Goal: Task Accomplishment & Management: Use online tool/utility

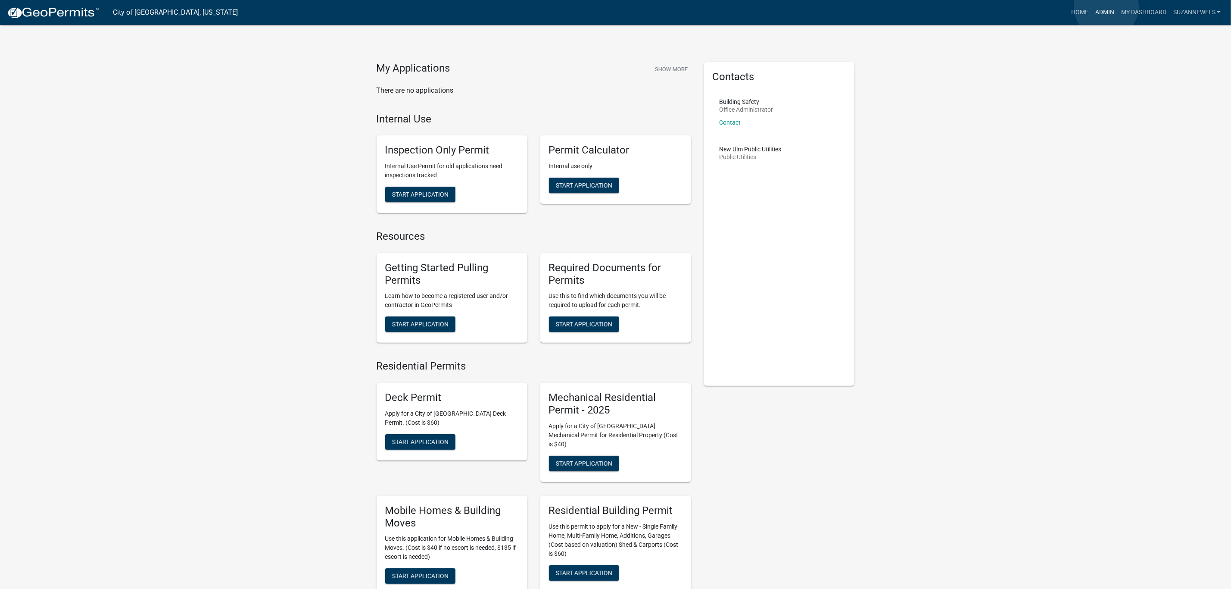
click at [1106, 6] on link "Admin" at bounding box center [1105, 12] width 26 height 16
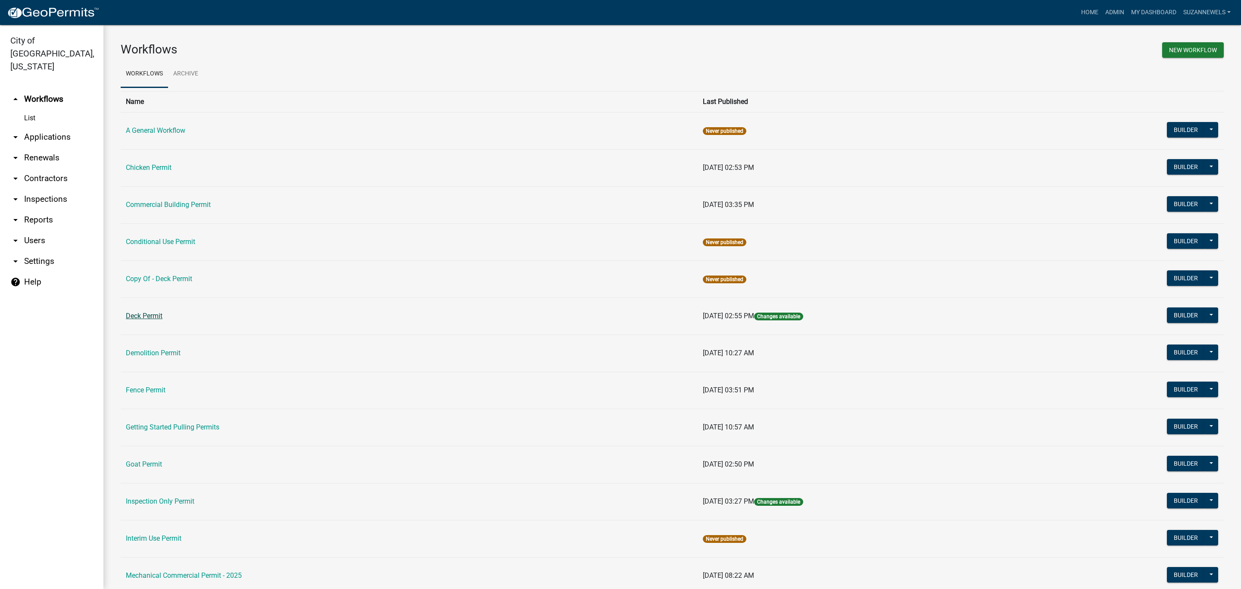
click at [139, 317] on link "Deck Permit" at bounding box center [144, 315] width 37 height 8
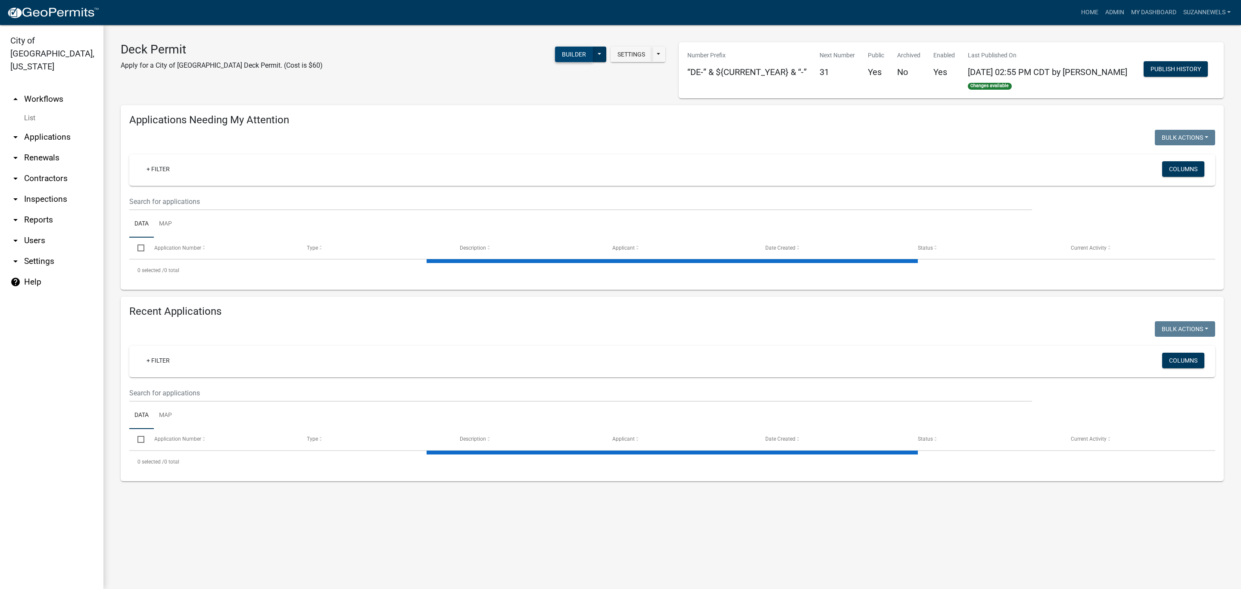
select select "2: 50"
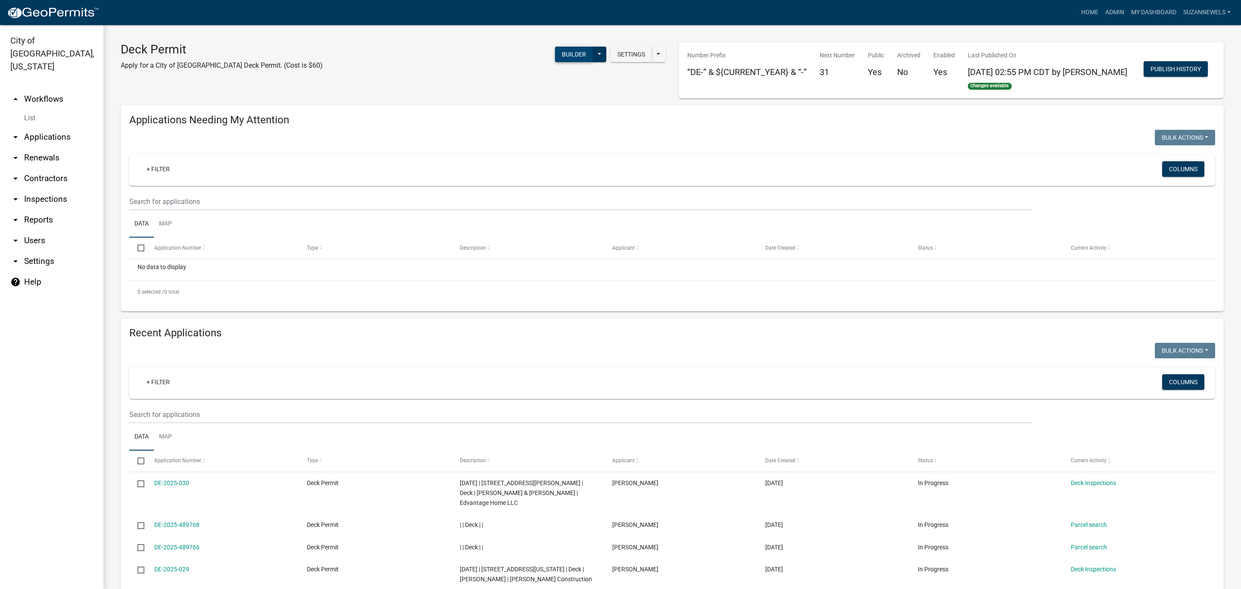
click at [569, 52] on button "Builder" at bounding box center [574, 55] width 38 height 16
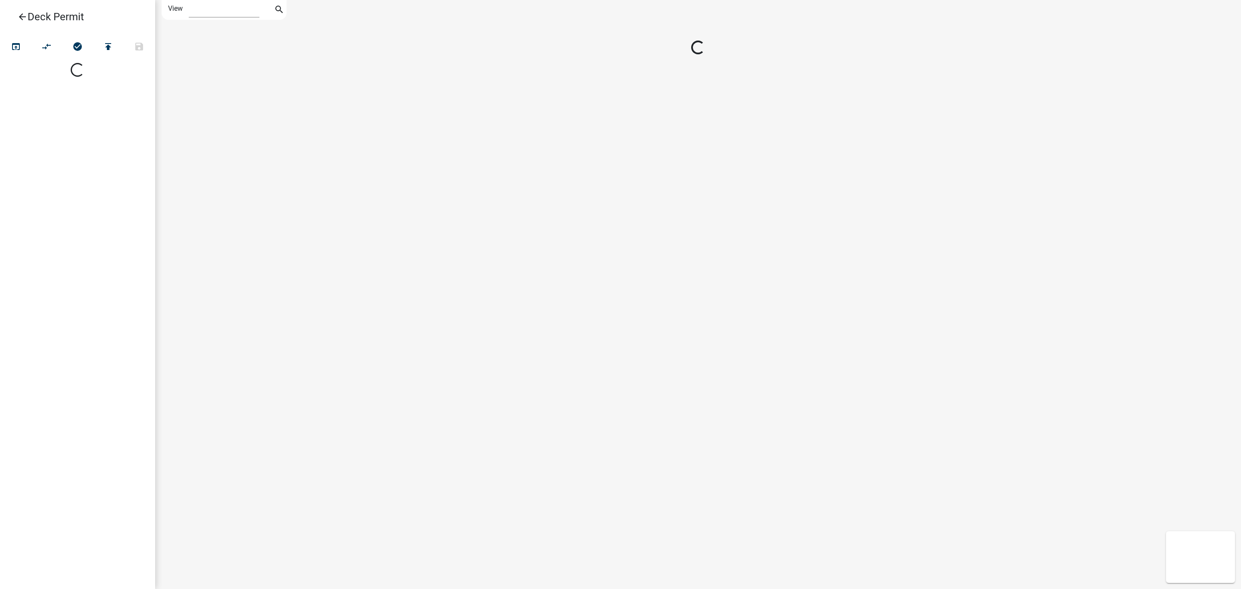
select select "1"
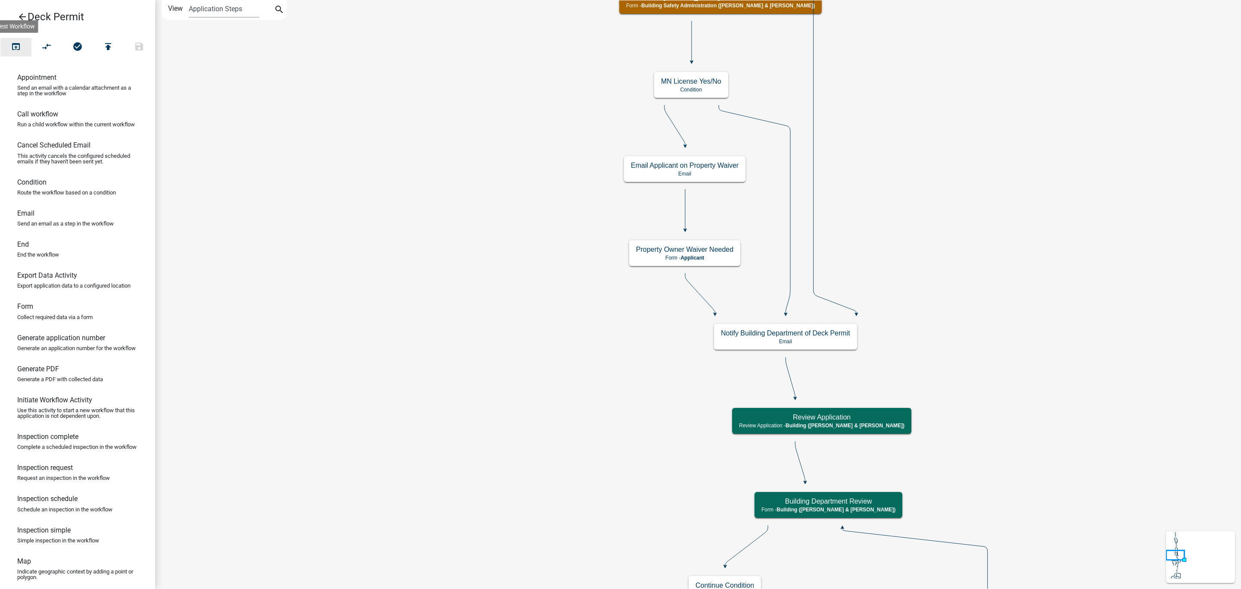
click at [20, 45] on icon "open_in_browser" at bounding box center [16, 47] width 10 height 12
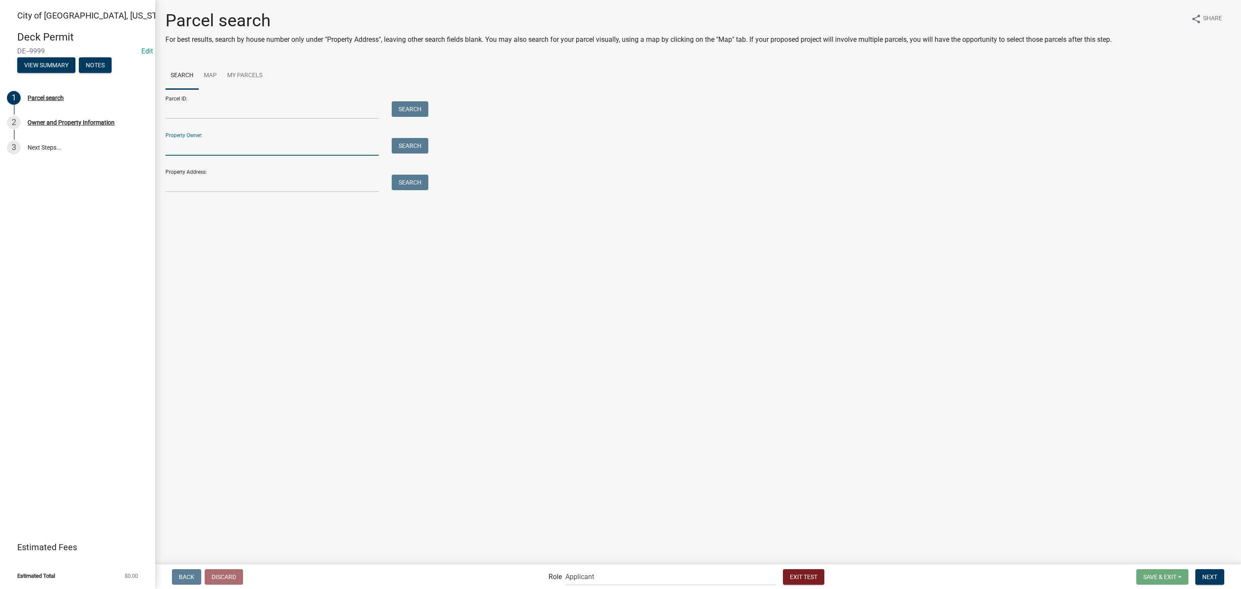
click at [251, 149] on input "Property Owner:" at bounding box center [271, 147] width 213 height 18
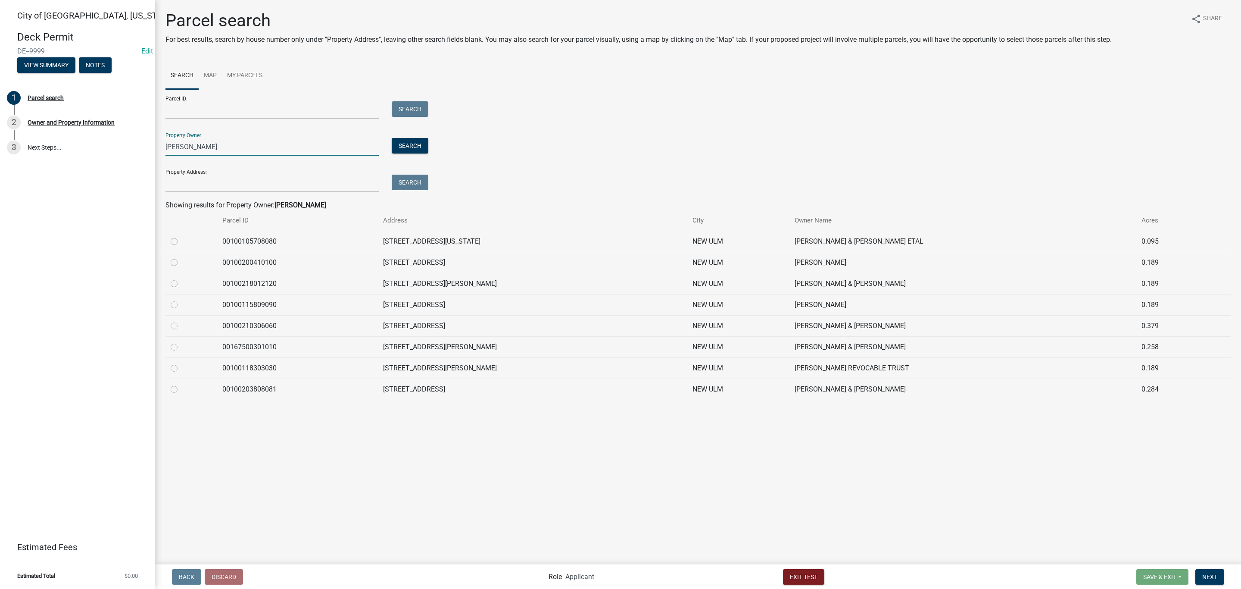
type input "[PERSON_NAME]"
drag, startPoint x: 464, startPoint y: 346, endPoint x: 418, endPoint y: 350, distance: 46.7
click at [418, 350] on td "[STREET_ADDRESS][PERSON_NAME]" at bounding box center [532, 346] width 309 height 21
copy td "[STREET_ADDRESS][PERSON_NAME]"
